Goal: Task Accomplishment & Management: Use online tool/utility

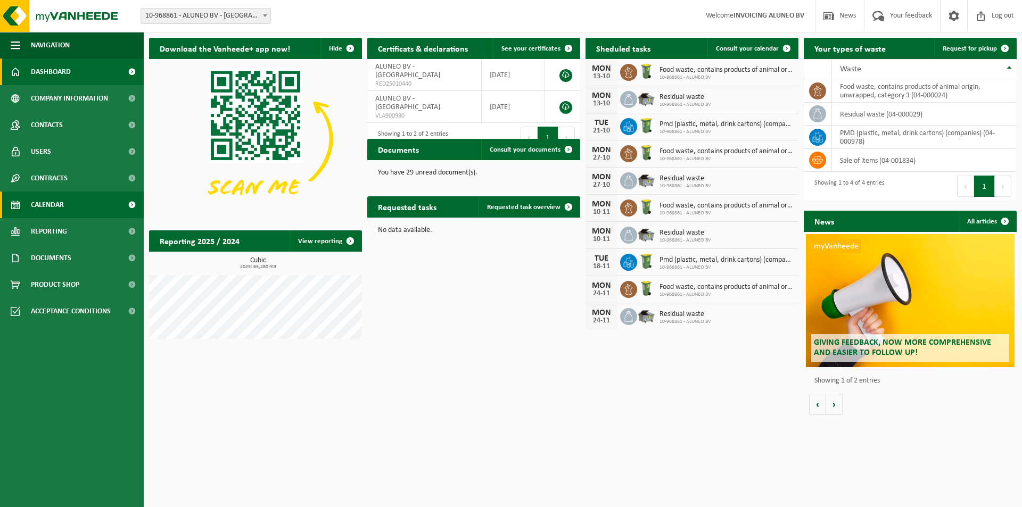
click at [69, 195] on link "Calendar" at bounding box center [72, 205] width 144 height 27
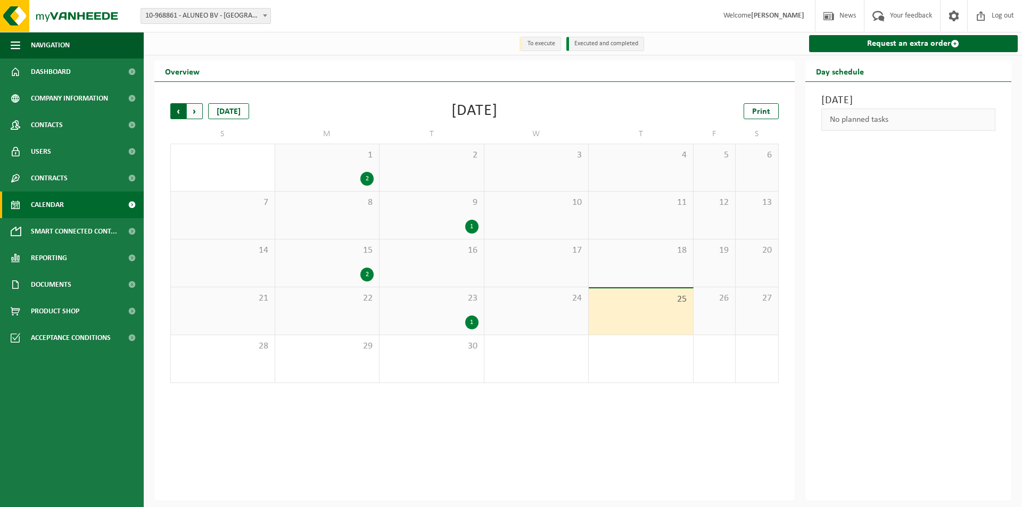
click at [192, 114] on span "Next" at bounding box center [195, 111] width 16 height 16
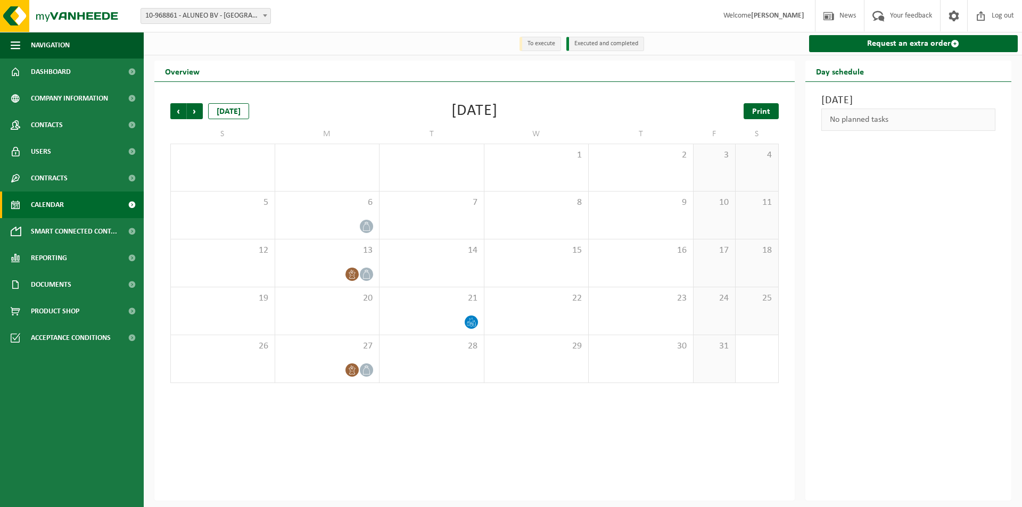
click at [767, 110] on span "Print" at bounding box center [761, 112] width 18 height 9
click at [176, 109] on span "Previous" at bounding box center [178, 111] width 16 height 16
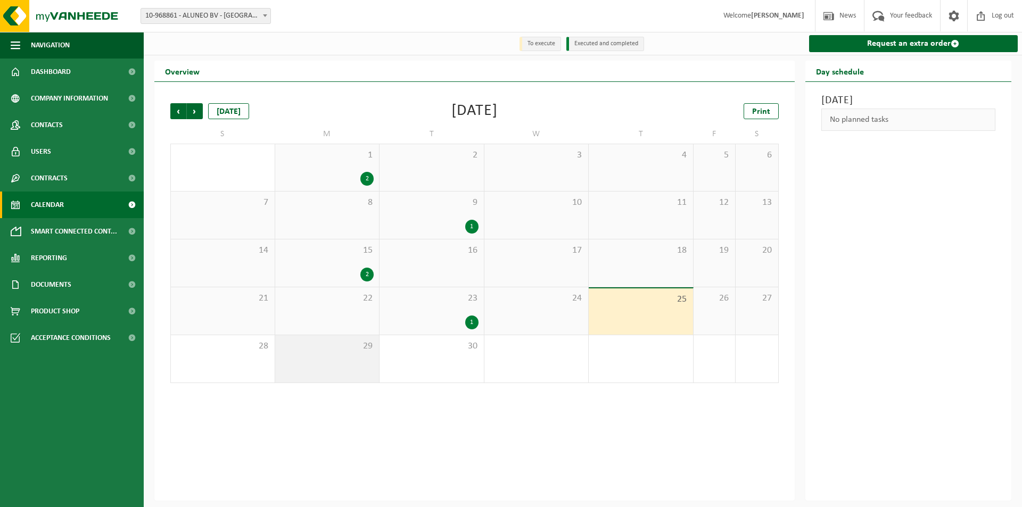
click at [340, 356] on div "29" at bounding box center [327, 358] width 104 height 47
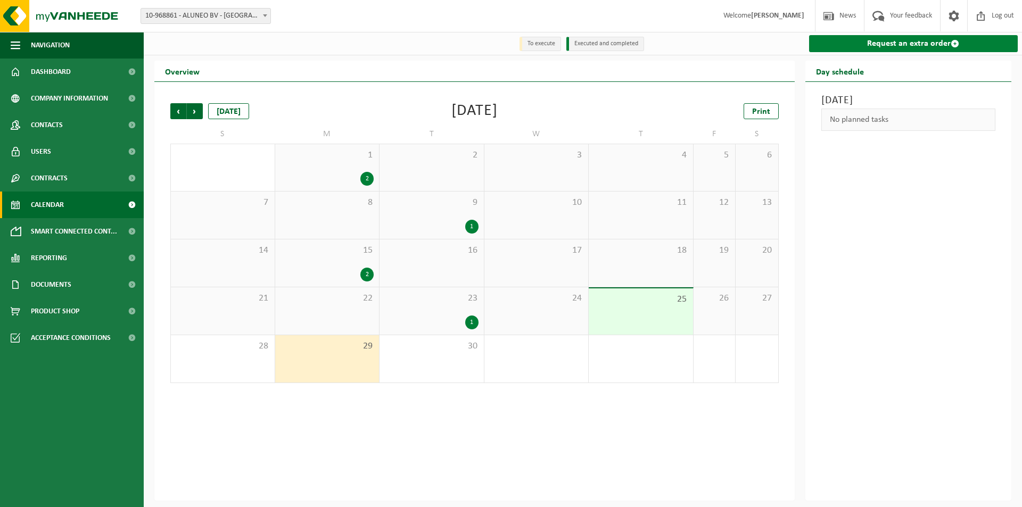
click at [912, 42] on link "Request an extra order" at bounding box center [913, 43] width 209 height 17
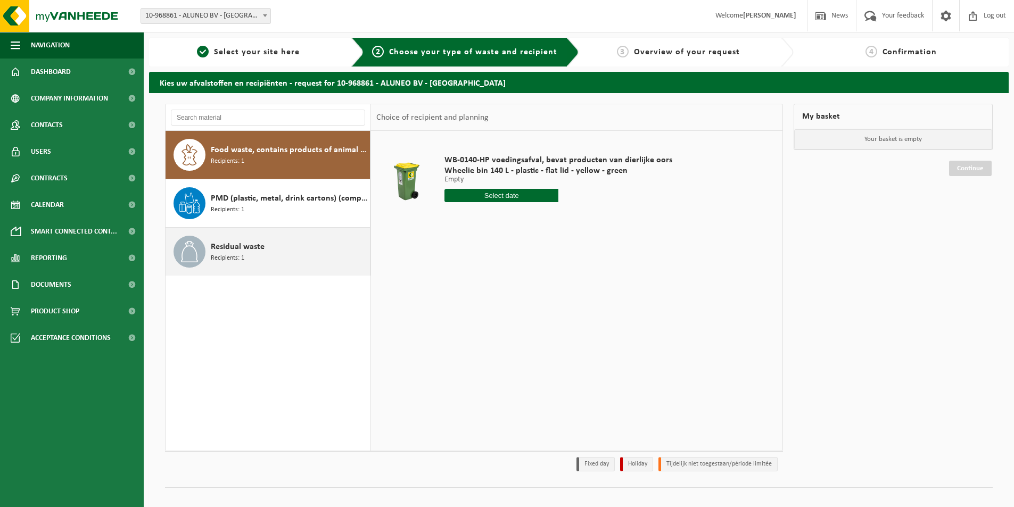
click at [253, 244] on span "Residual waste" at bounding box center [238, 247] width 54 height 13
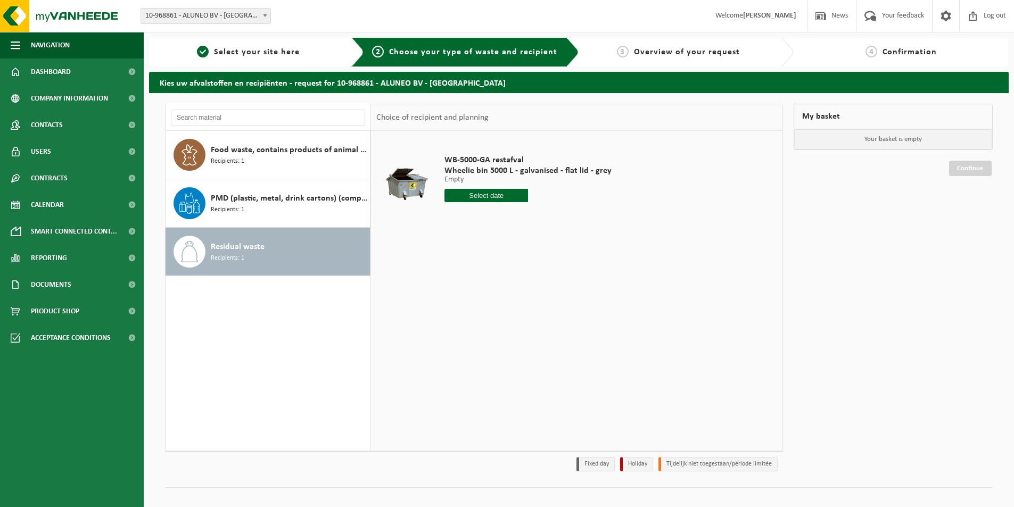
click at [514, 194] on input "text" at bounding box center [486, 195] width 84 height 13
click at [450, 327] on div "29" at bounding box center [454, 324] width 19 height 17
type input "From [DATE]"
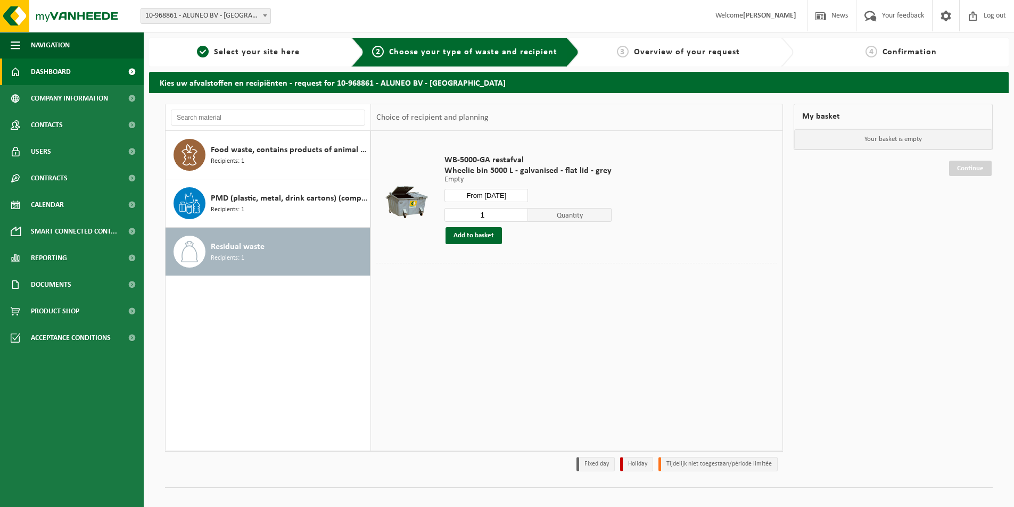
click at [37, 72] on span "Dashboard" at bounding box center [51, 72] width 40 height 27
